Goal: Task Accomplishment & Management: Manage account settings

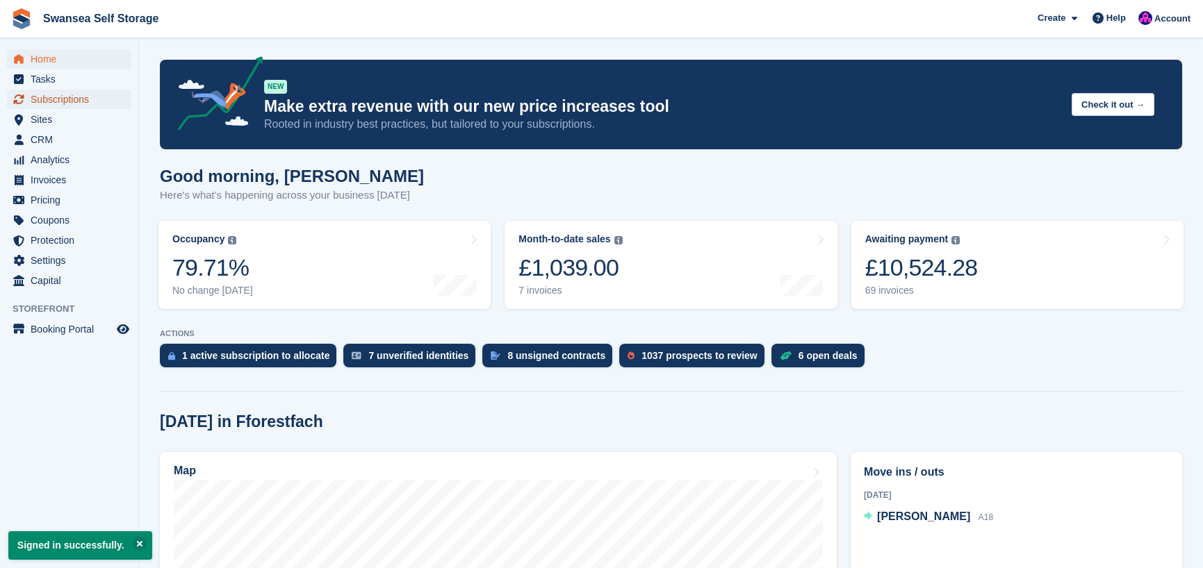
click at [53, 98] on span "Subscriptions" at bounding box center [72, 99] width 83 height 19
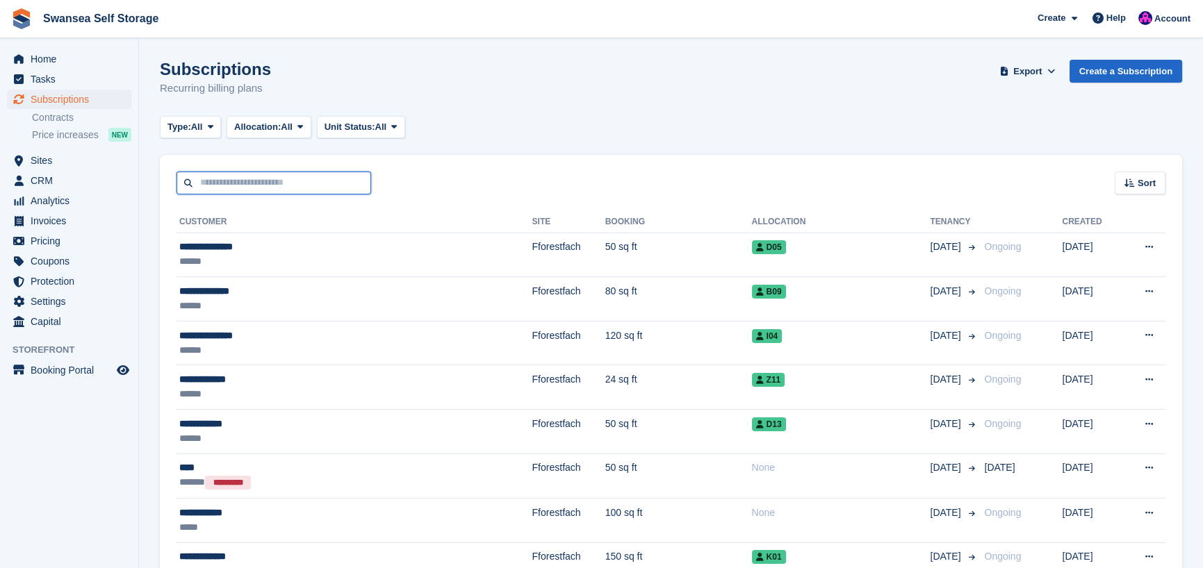
click at [233, 184] on input "text" at bounding box center [274, 183] width 195 height 23
type input "****"
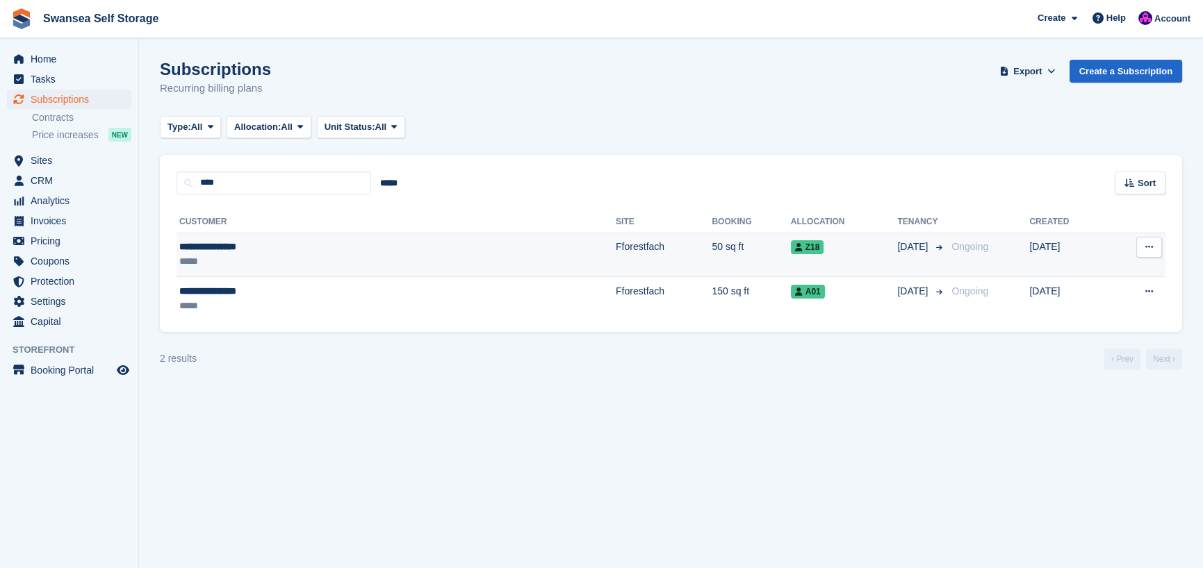
click at [257, 249] on div "**********" at bounding box center [289, 247] width 220 height 15
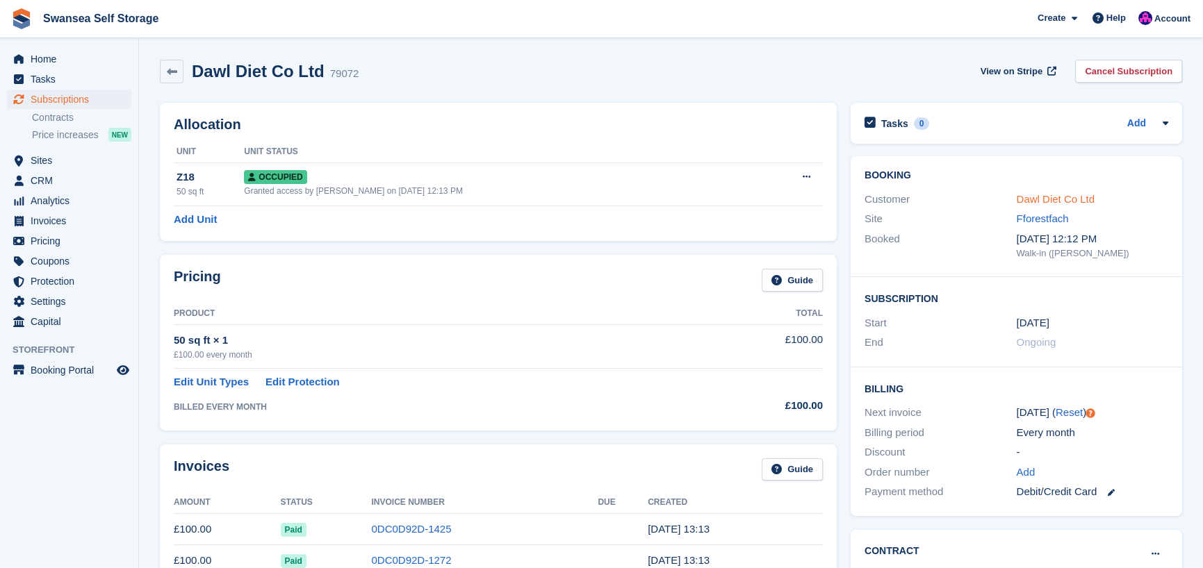
click at [1056, 202] on link "Dawl Diet Co Ltd" at bounding box center [1056, 199] width 79 height 12
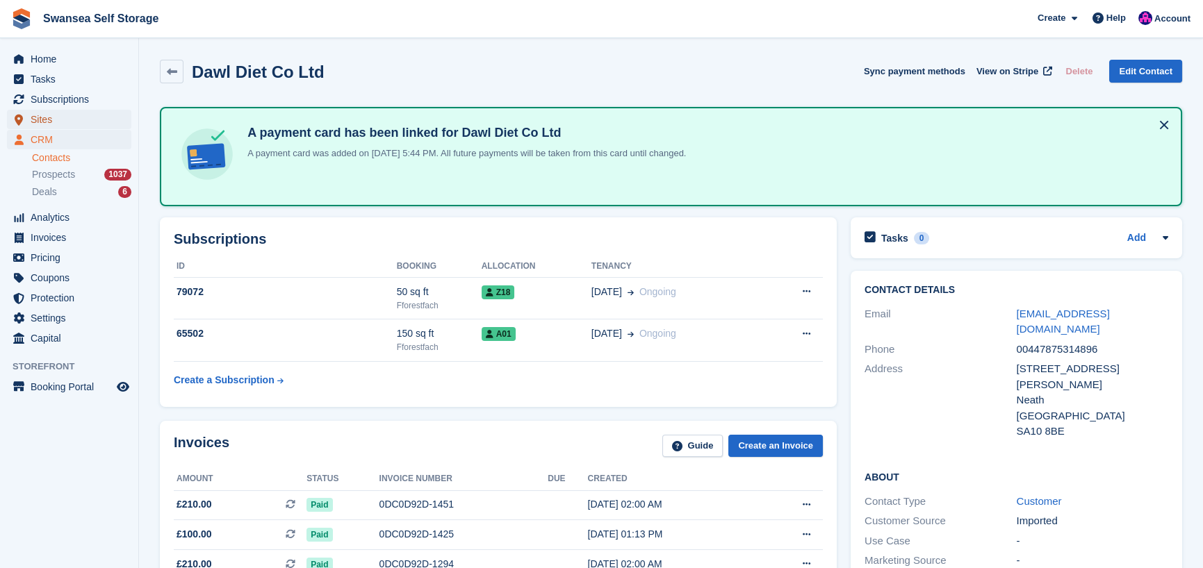
click at [51, 121] on span "Sites" at bounding box center [72, 119] width 83 height 19
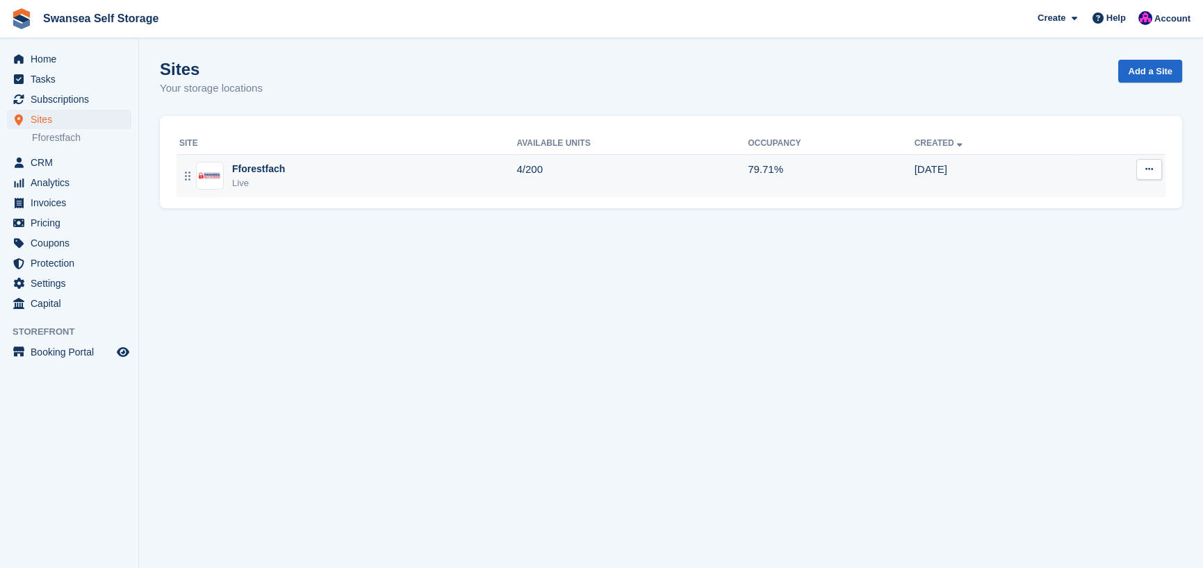
click at [290, 174] on div "Fforestfach Live" at bounding box center [347, 176] width 337 height 28
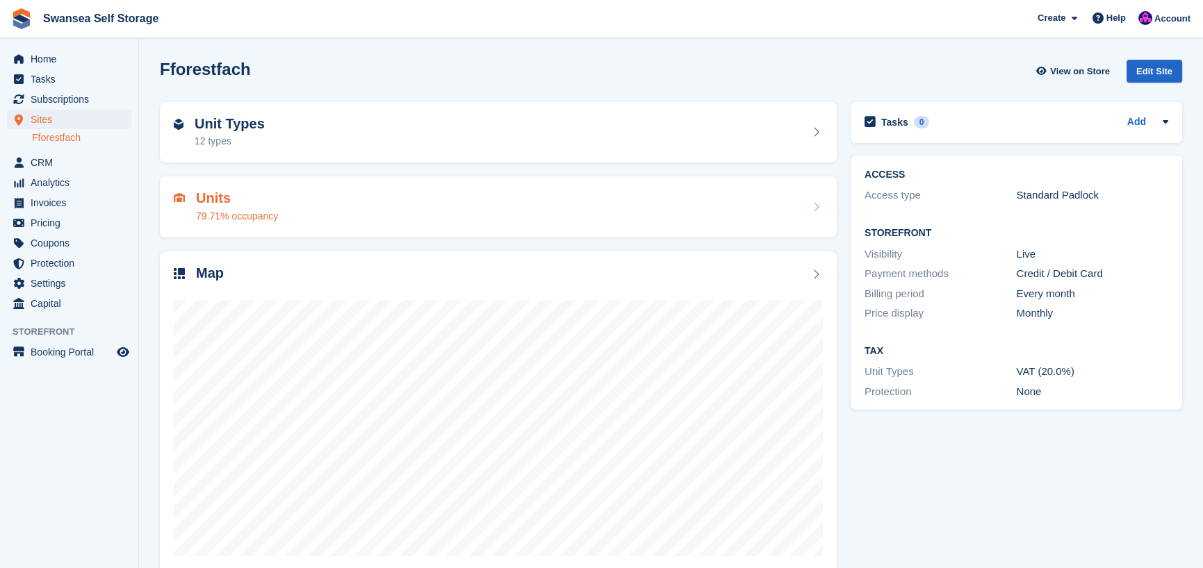
click at [236, 211] on div "79.71% occupancy" at bounding box center [237, 216] width 82 height 15
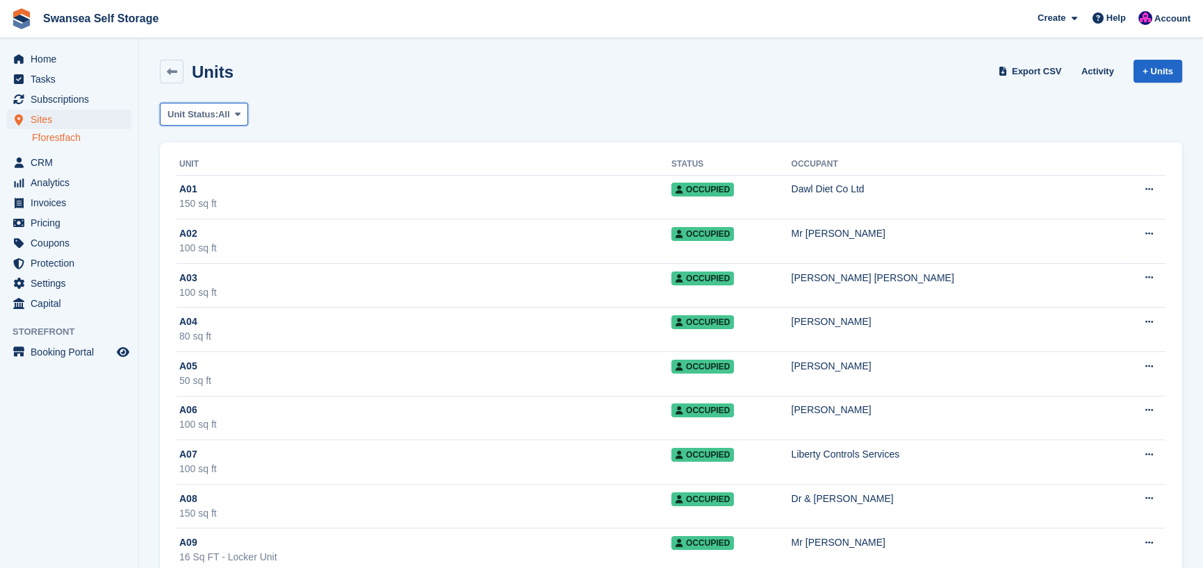
click at [195, 112] on span "Unit Status:" at bounding box center [192, 115] width 51 height 14
click at [231, 172] on link "Available" at bounding box center [226, 172] width 121 height 25
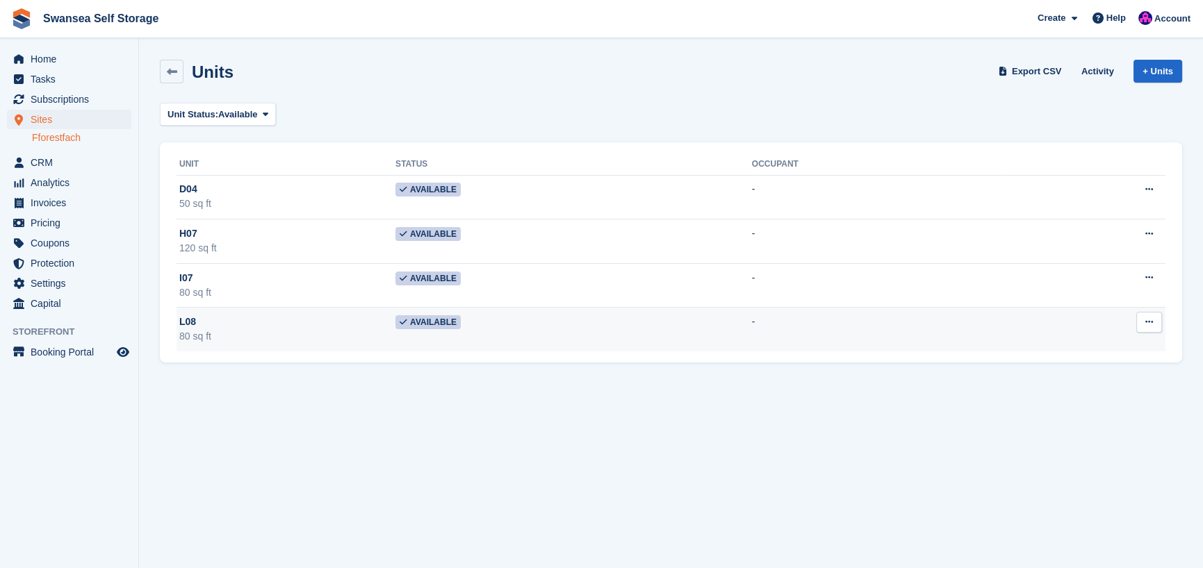
click at [292, 348] on td "L08 80 sq ft" at bounding box center [286, 330] width 219 height 44
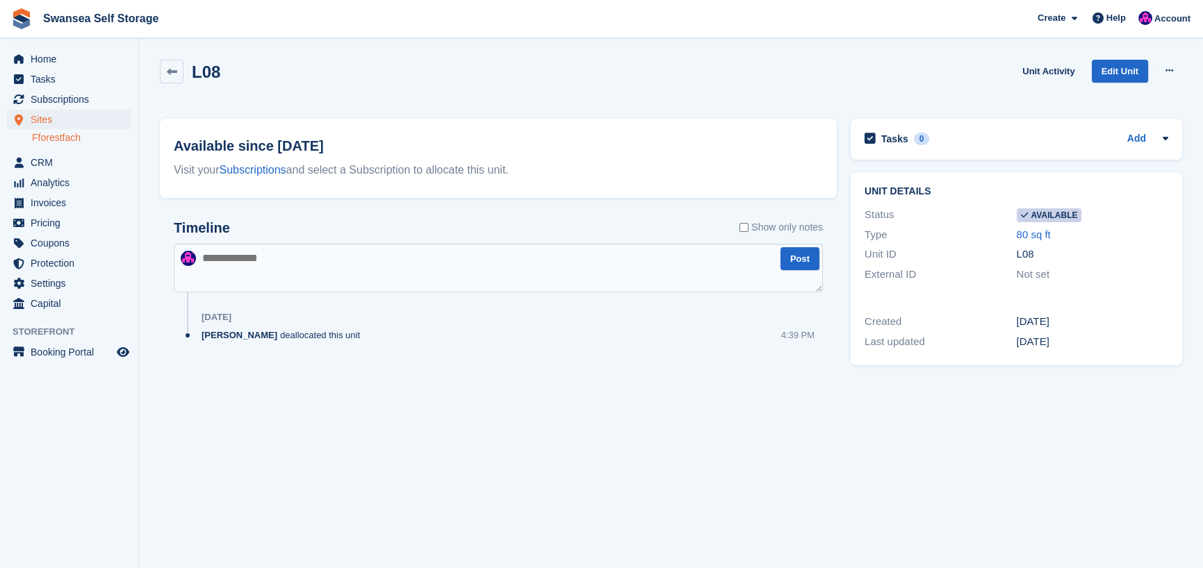
click at [452, 415] on section "L08 Unit Activity Edit Unit Make unavailable Delete unit Available since [DATE]…" at bounding box center [671, 284] width 1064 height 568
